Goal: Task Accomplishment & Management: Use online tool/utility

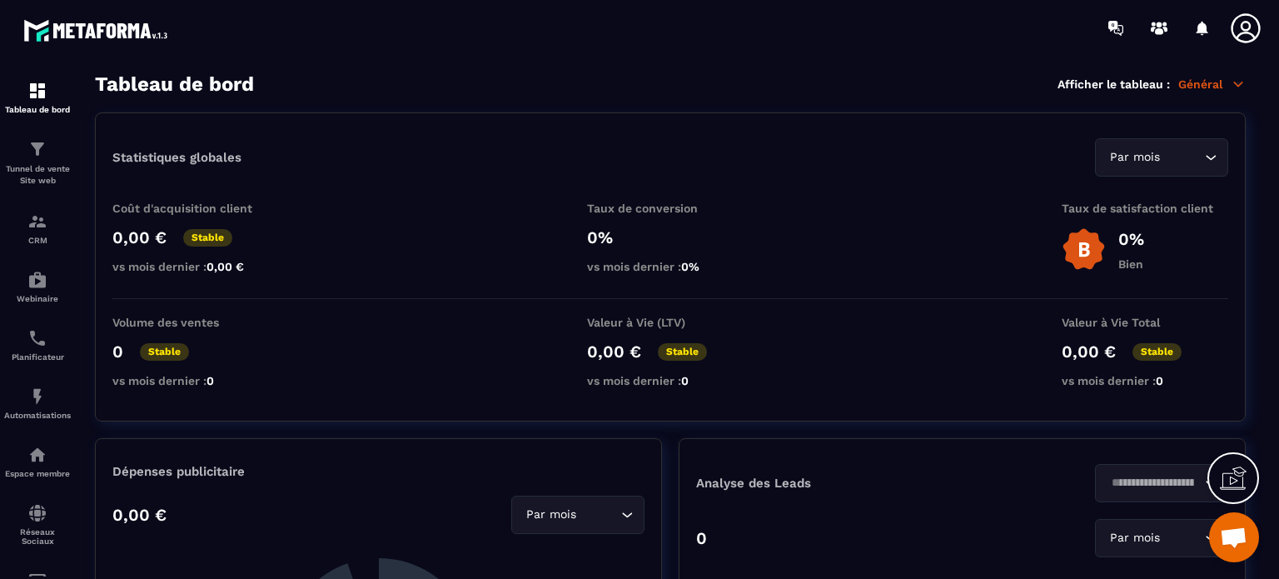
scroll to position [17445, 0]
click at [39, 170] on p "Tunnel de vente Site web" at bounding box center [37, 174] width 67 height 23
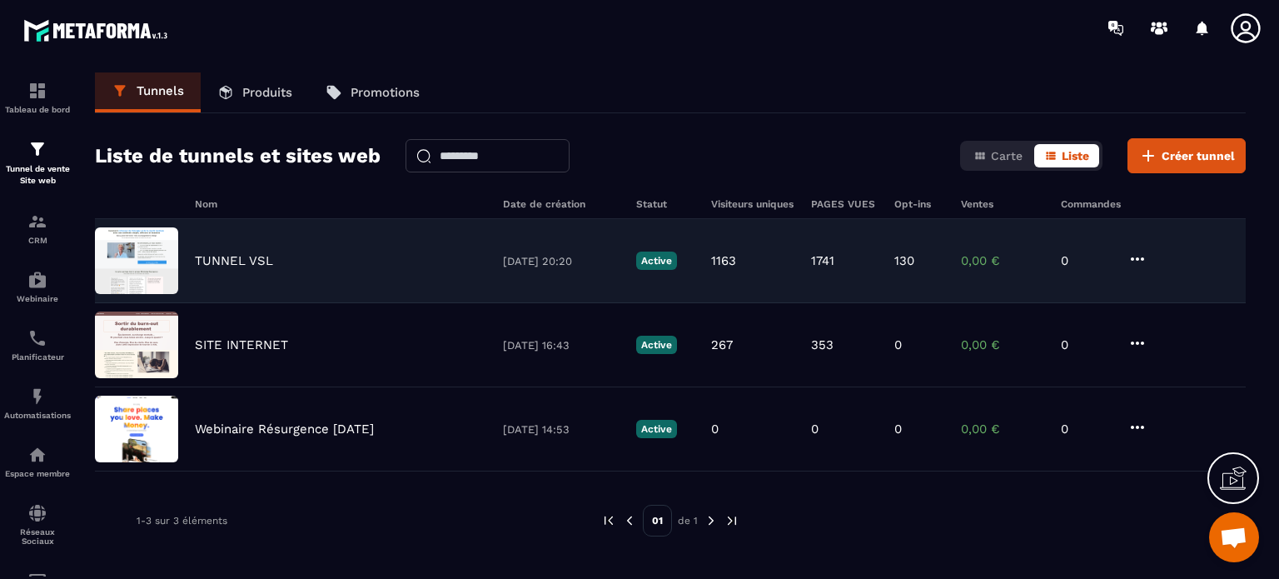
click at [219, 246] on div "TUNNEL VSL [DATE] 20:20 Active 1163 1741 130 0,00 € 0" at bounding box center [670, 261] width 1150 height 84
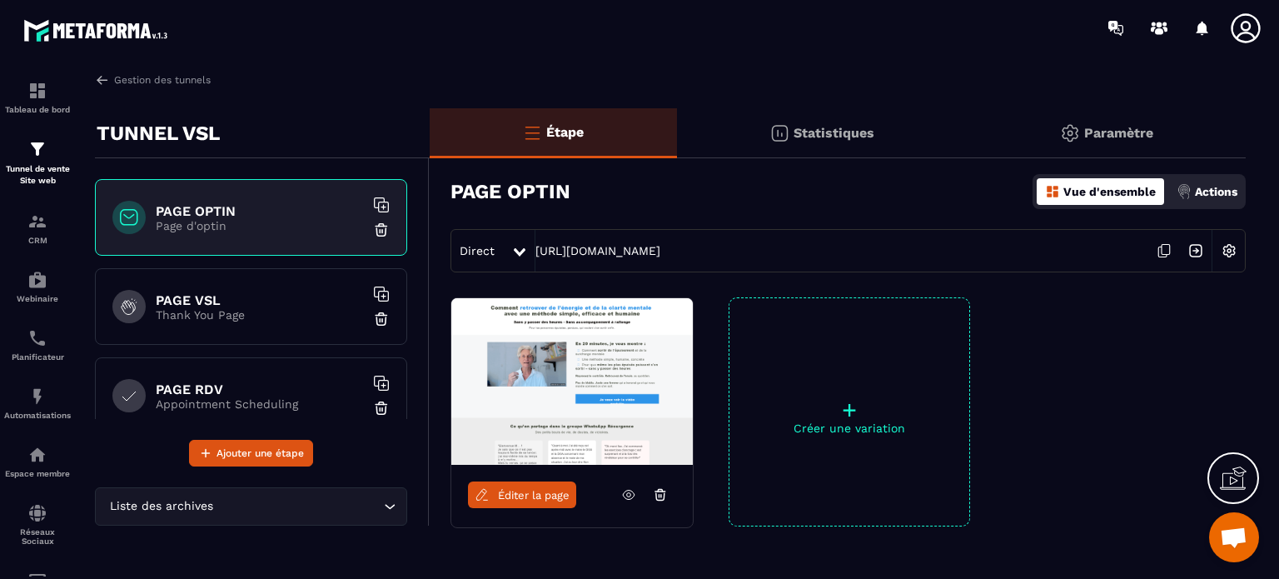
scroll to position [83, 0]
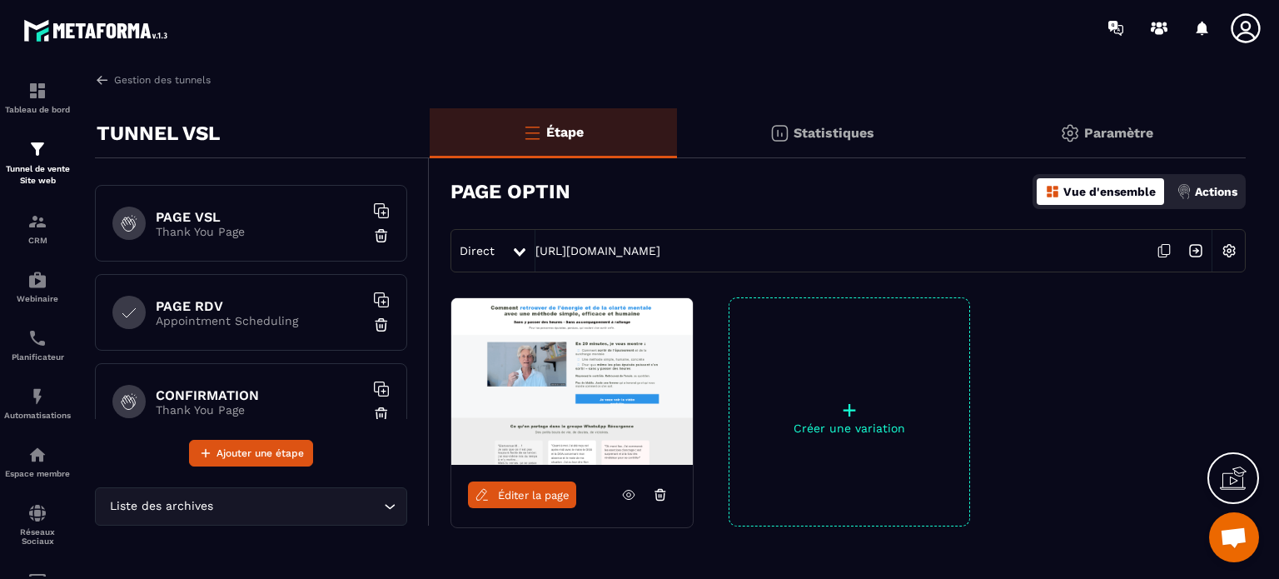
click at [183, 309] on h6 "PAGE RDV" at bounding box center [260, 306] width 208 height 16
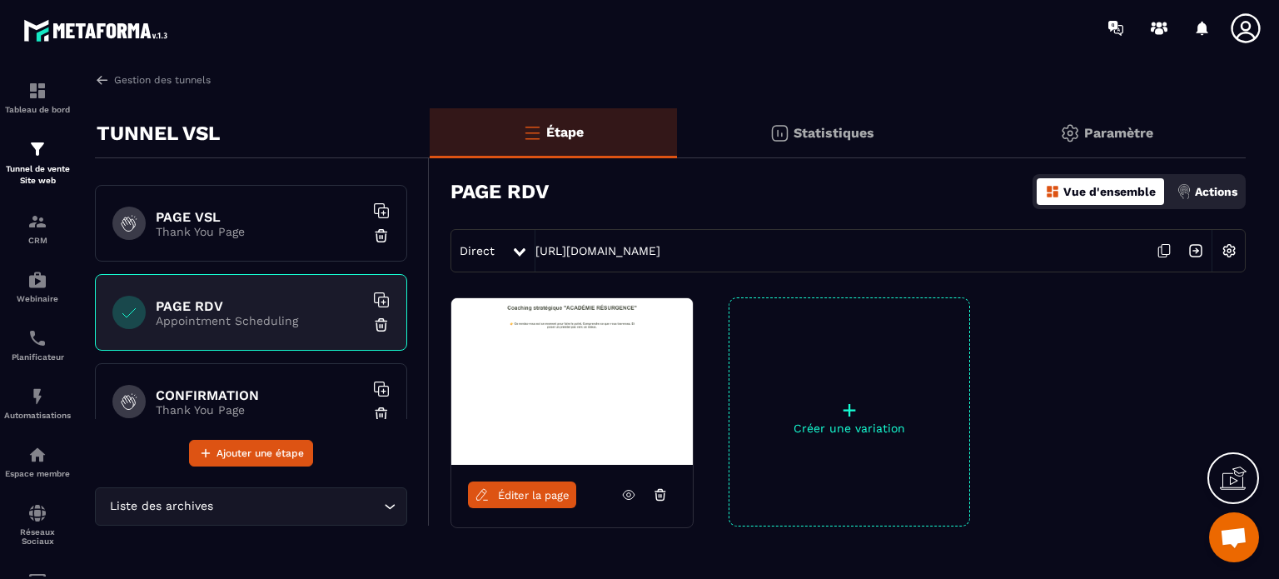
drag, startPoint x: 785, startPoint y: 242, endPoint x: 533, endPoint y: 249, distance: 252.3
click at [533, 249] on div "Direct [URL][DOMAIN_NAME]" at bounding box center [847, 250] width 795 height 43
copy div "[URL][DOMAIN_NAME]"
click at [49, 349] on div "Planificateur" at bounding box center [37, 344] width 67 height 33
